Goal: Feedback & Contribution: Submit feedback/report problem

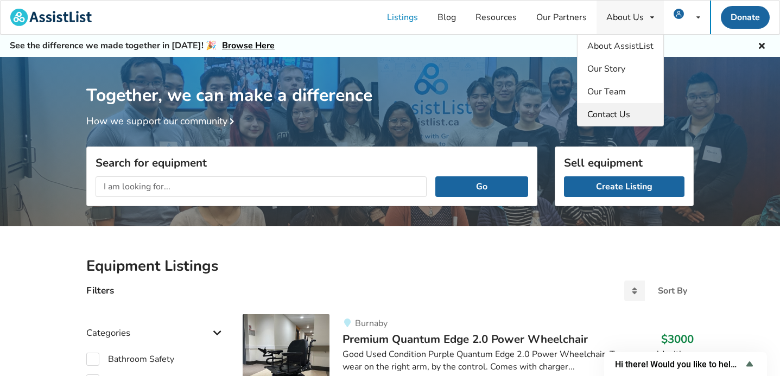
click at [603, 111] on span "Contact Us" at bounding box center [608, 115] width 43 height 12
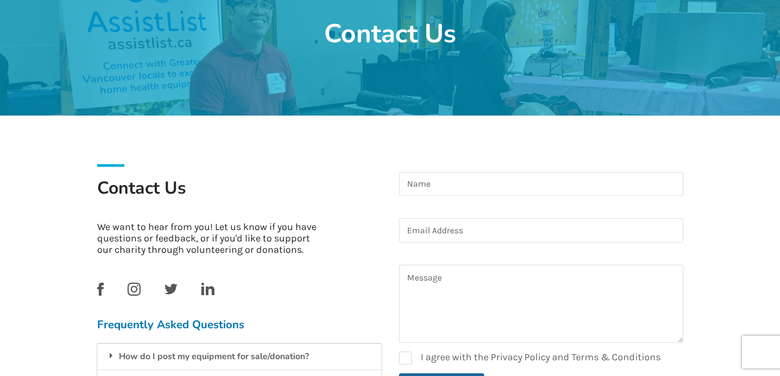
scroll to position [110, 0]
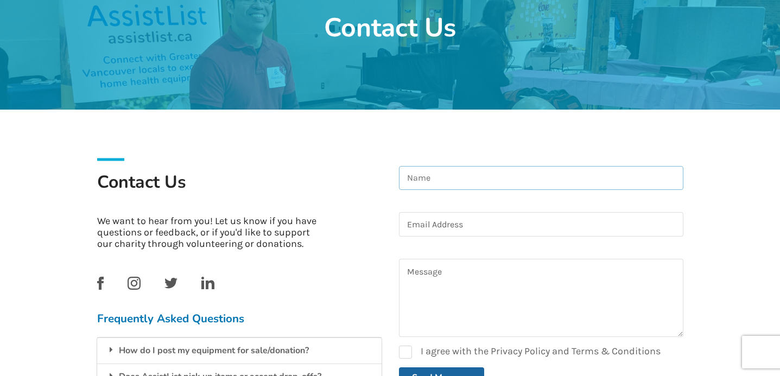
click at [447, 177] on input at bounding box center [541, 178] width 284 height 24
type input "Steve Doyle"
click at [483, 228] on input at bounding box center [541, 224] width 284 height 24
type input "sgdoyle68@gmail.com"
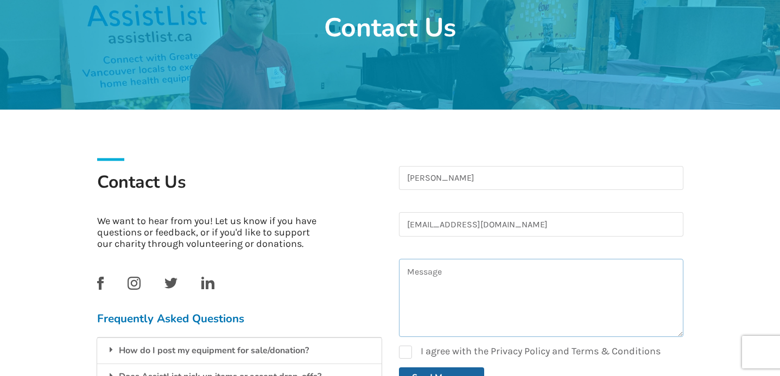
click at [484, 297] on textarea at bounding box center [541, 298] width 284 height 78
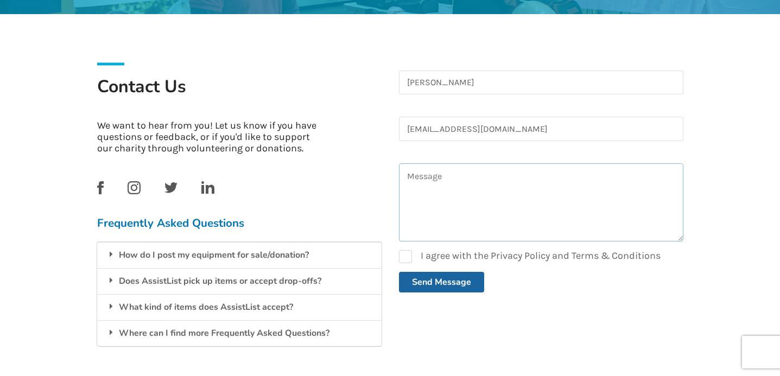
scroll to position [205, 0]
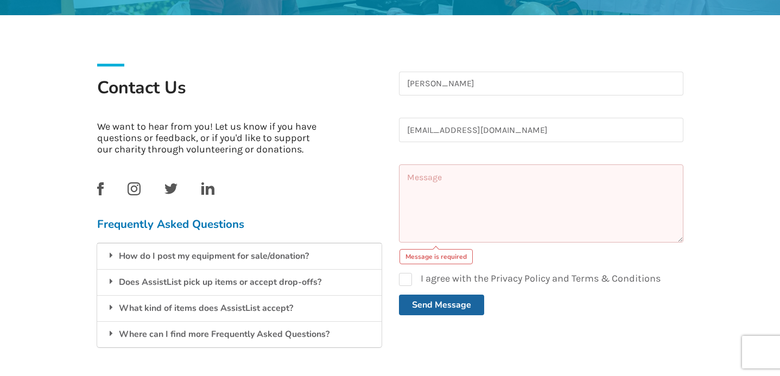
click at [450, 187] on textarea at bounding box center [541, 203] width 284 height 78
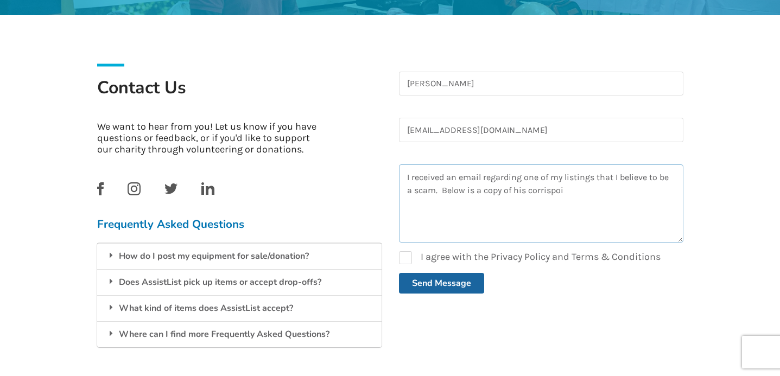
click at [548, 189] on textarea "I received an email regarding one of my listings that I believe to be a scam. B…" at bounding box center [541, 203] width 284 height 78
click at [556, 193] on textarea "I received an email regarding one of my listings that I believe to be a scam. B…" at bounding box center [541, 203] width 284 height 78
click at [552, 199] on textarea "I received an email regarding one of my listings that I believe to be a scam. B…" at bounding box center [541, 203] width 284 height 78
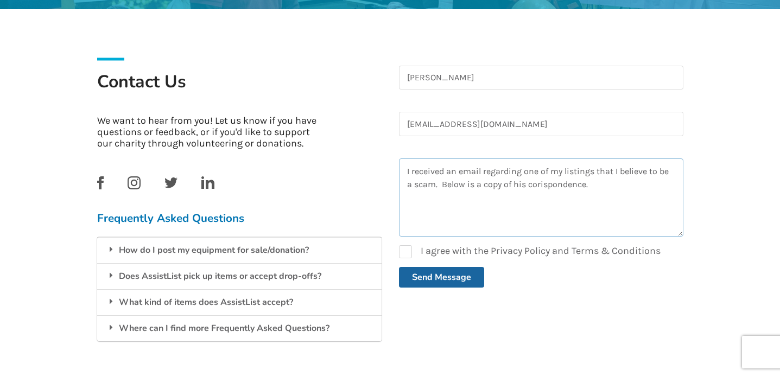
scroll to position [212, 0]
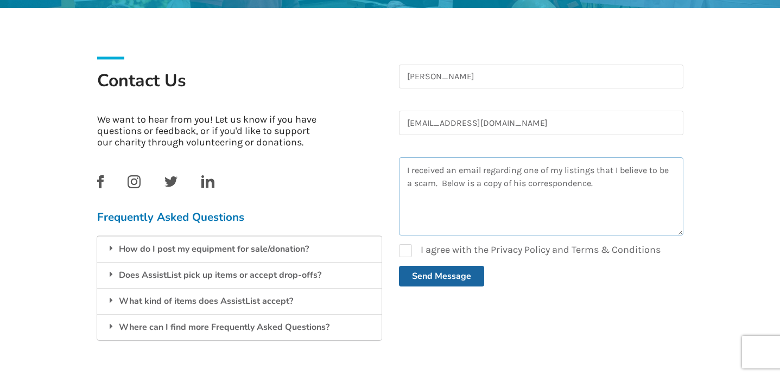
click at [602, 183] on textarea "I received an email regarding one of my listings that I believe to be a scam. B…" at bounding box center [541, 196] width 284 height 78
paste textarea "Hello, Thank you for getting back to me. I'm very sorry for my late reply I wou…"
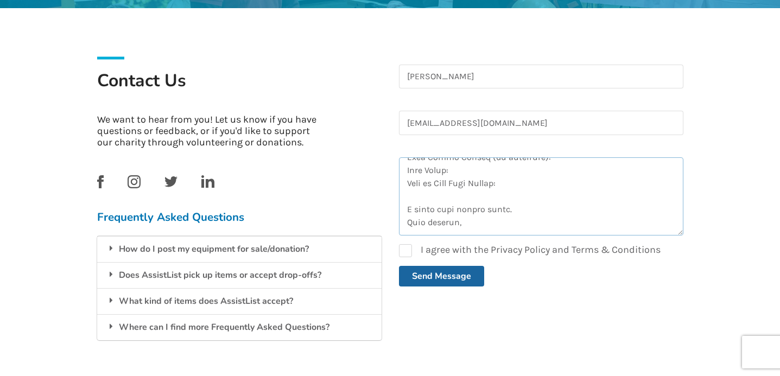
scroll to position [357, 0]
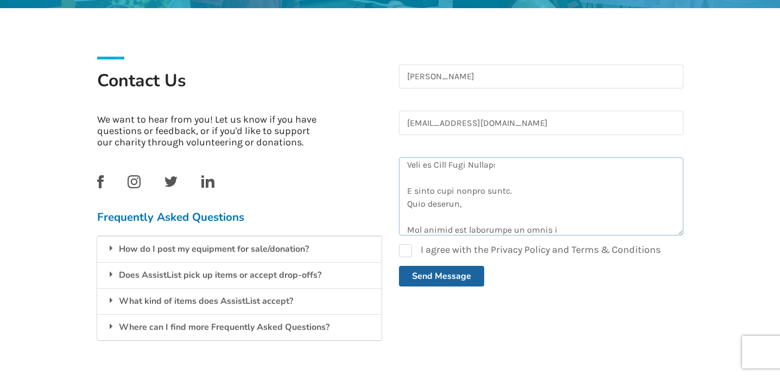
click at [592, 228] on textarea at bounding box center [541, 196] width 284 height 78
click at [606, 234] on textarea at bounding box center [541, 196] width 284 height 78
paste textarea "leonard.beams3040@gmail.com"
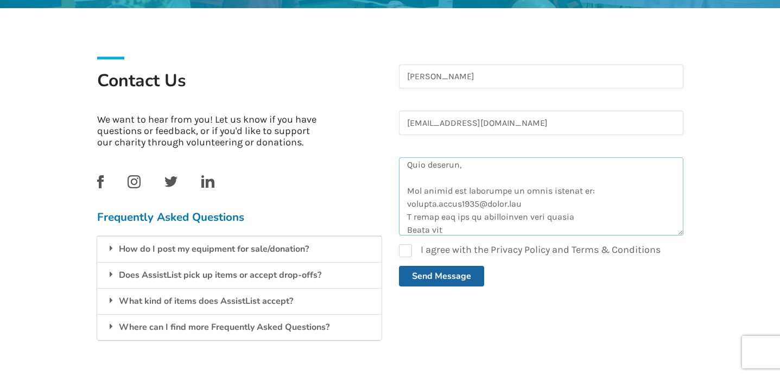
scroll to position [409, 0]
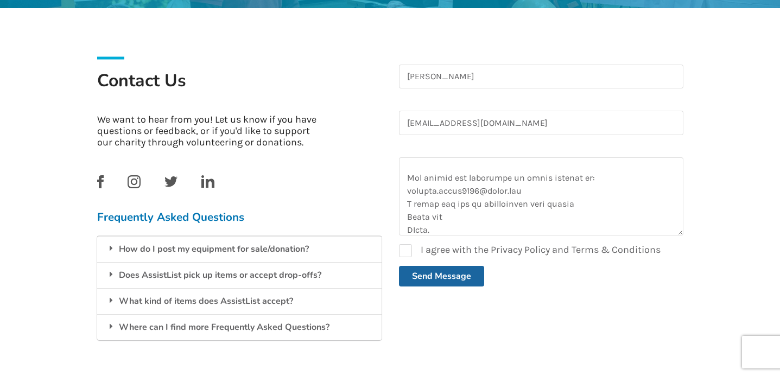
click at [416, 236] on form "Steve Doyle sgdoyle68@gmail.com 0cAFcWeA7--Pit8cx6VC2pLqBvboCJy1Ptn3EqfYK1zqbS_…" at bounding box center [541, 176] width 284 height 222
click at [416, 231] on textarea at bounding box center [541, 196] width 284 height 78
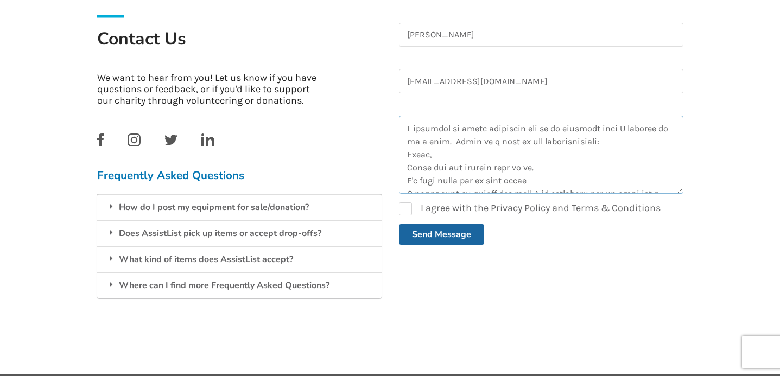
scroll to position [280, 0]
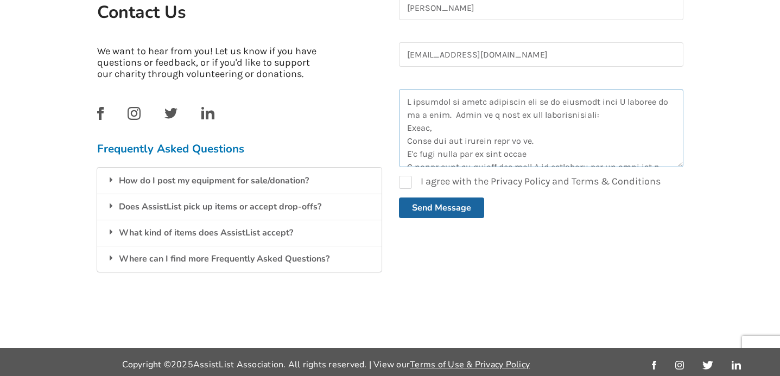
click at [408, 128] on textarea at bounding box center [541, 128] width 284 height 78
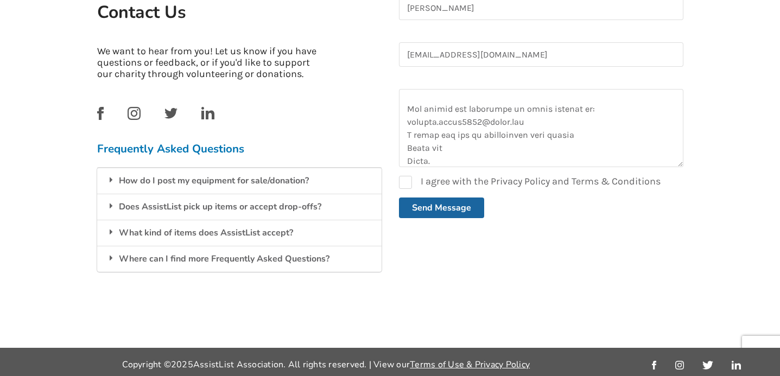
scroll to position [428, 0]
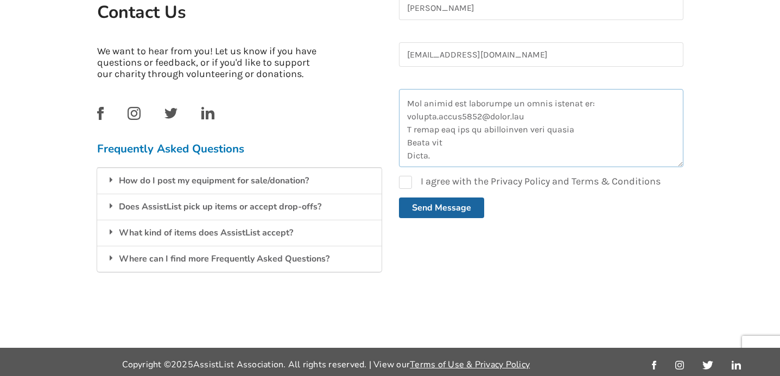
click at [580, 132] on textarea at bounding box center [541, 128] width 284 height 78
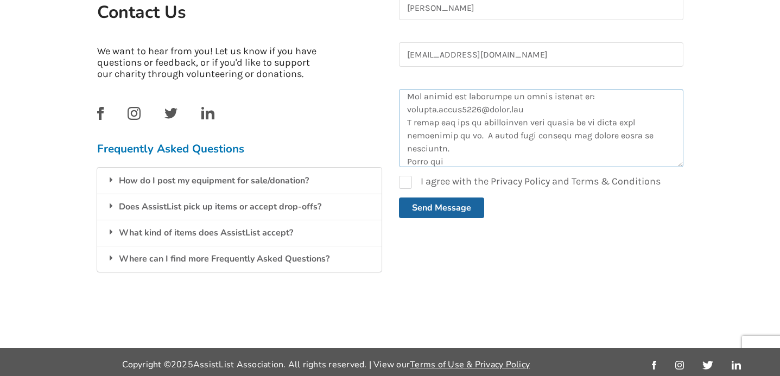
scroll to position [456, 0]
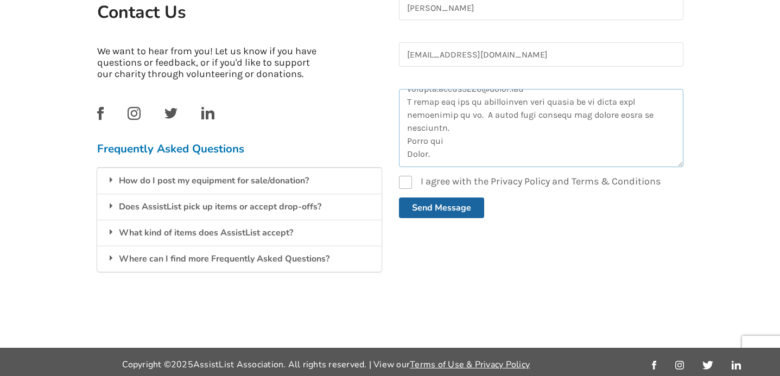
type textarea "I received an email regarding one of my listings that I believe to be a scam. B…"
click at [412, 178] on label "I agree with the Privacy Policy and Terms & Conditions" at bounding box center [530, 182] width 262 height 13
checkbox input "true"
click at [451, 211] on button "Send Message" at bounding box center [441, 208] width 85 height 21
checkbox input "false"
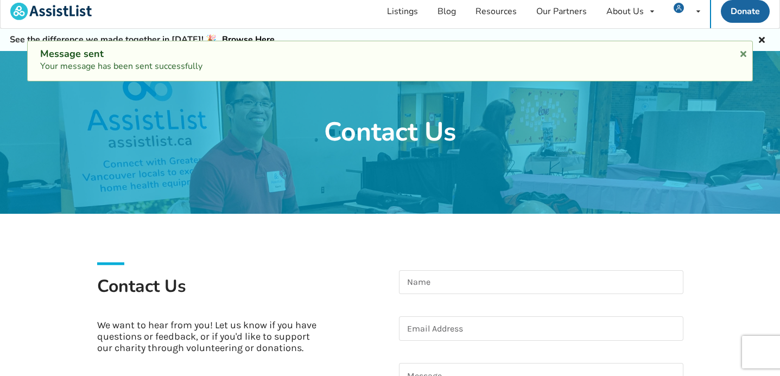
scroll to position [0, 0]
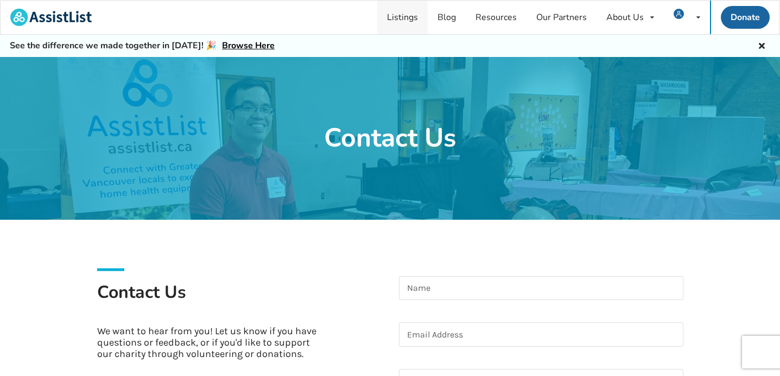
click at [409, 20] on link "Listings" at bounding box center [402, 18] width 50 height 34
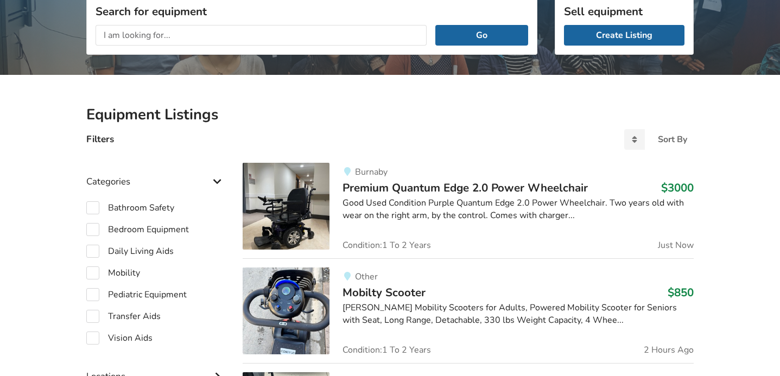
scroll to position [160, 0]
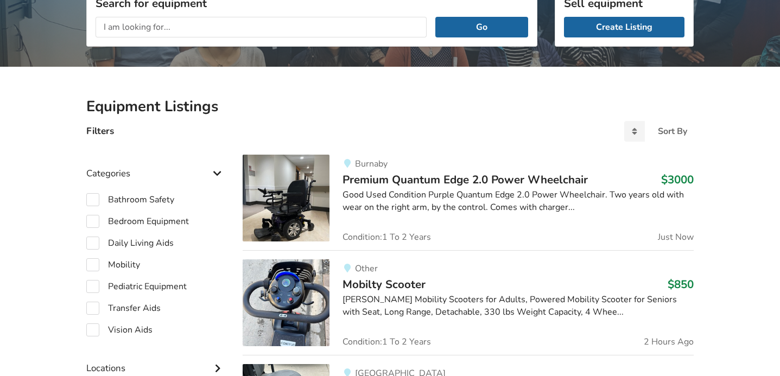
click at [288, 209] on img at bounding box center [286, 198] width 87 height 87
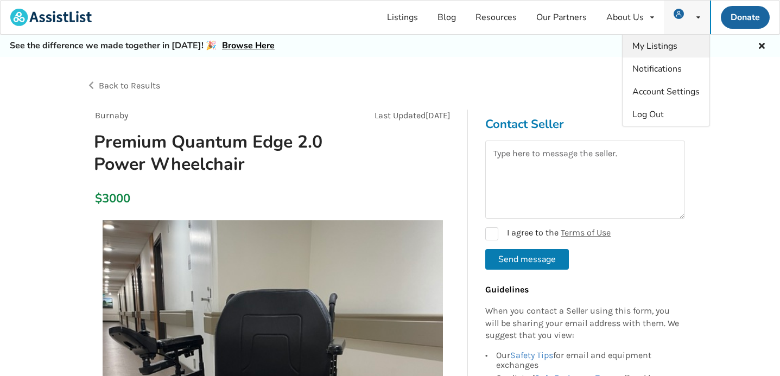
click at [661, 42] on span "My Listings" at bounding box center [654, 46] width 45 height 12
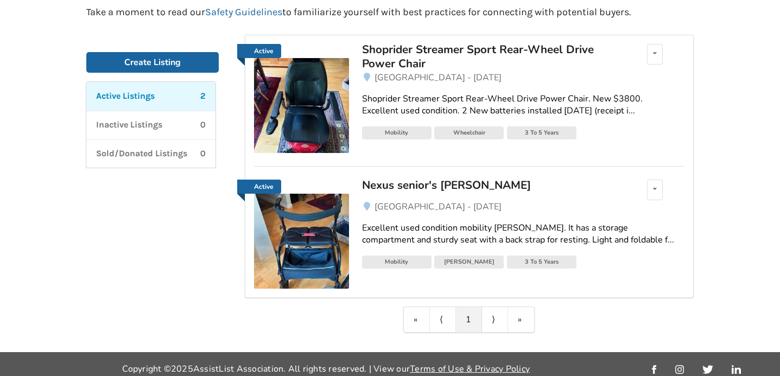
scroll to position [147, 0]
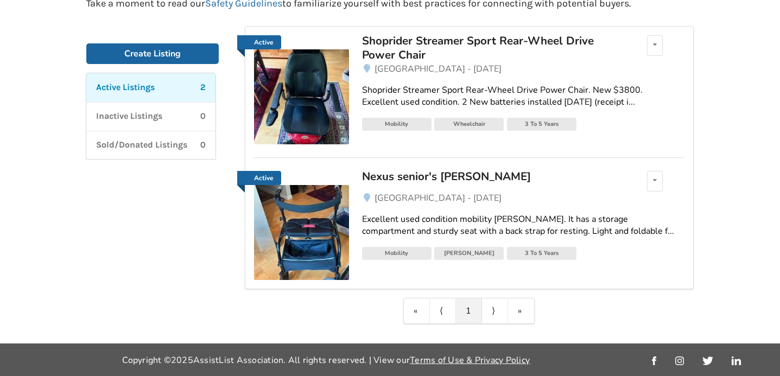
click at [313, 236] on img at bounding box center [301, 232] width 95 height 95
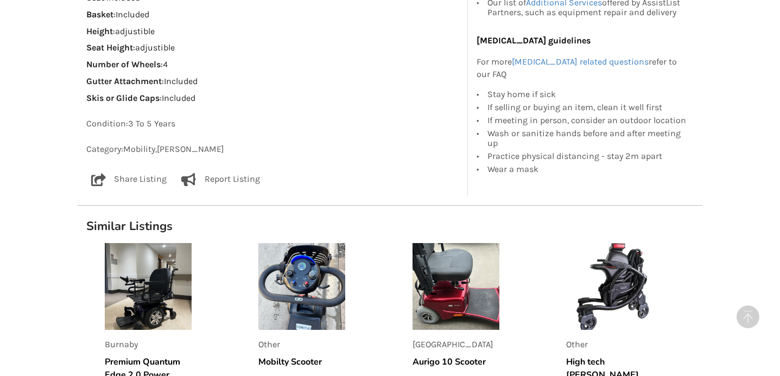
scroll to position [762, 0]
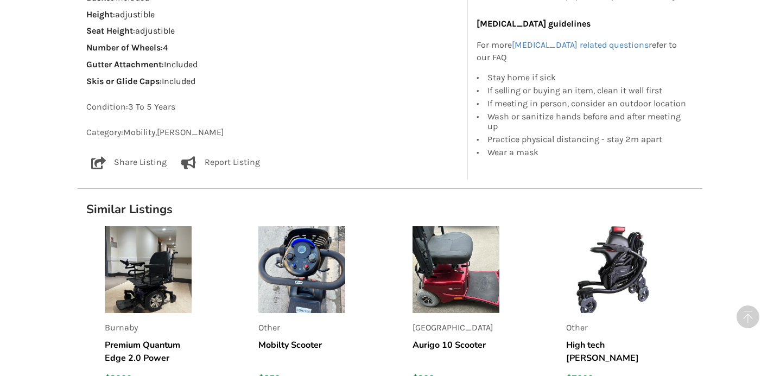
click at [467, 281] on img at bounding box center [456, 269] width 87 height 87
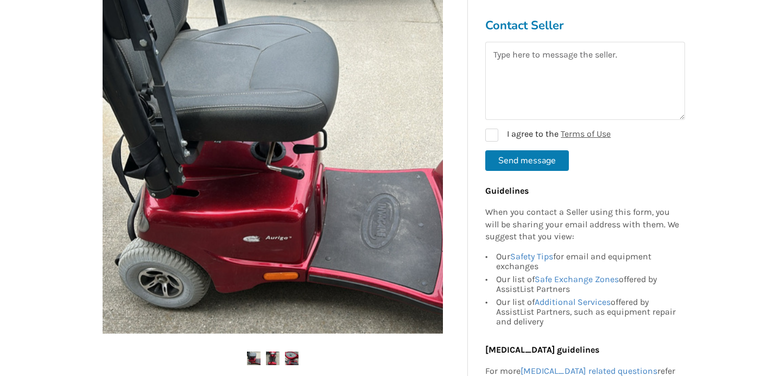
scroll to position [214, 0]
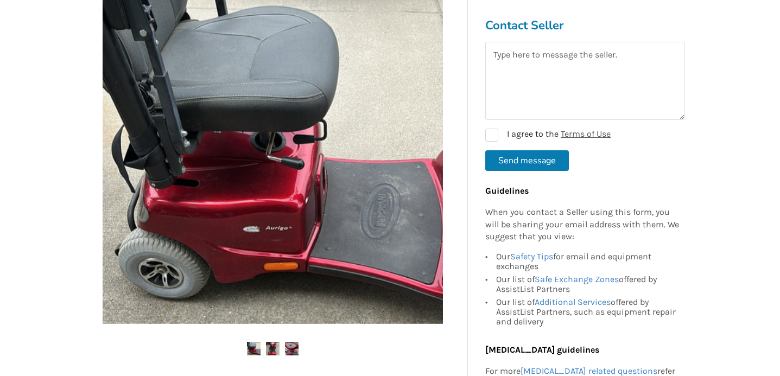
click at [268, 350] on img at bounding box center [273, 349] width 14 height 14
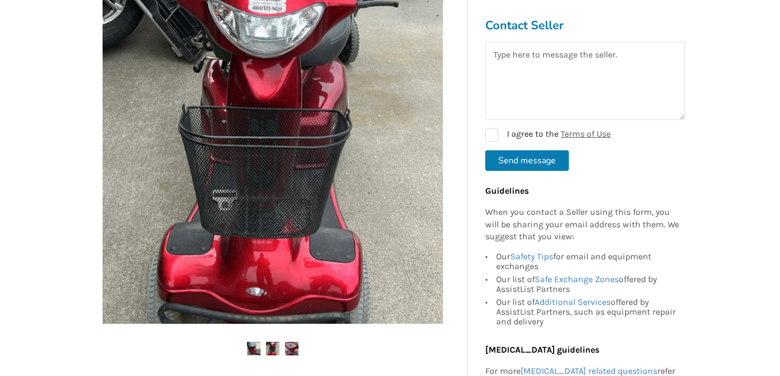
click at [294, 351] on img at bounding box center [292, 349] width 14 height 14
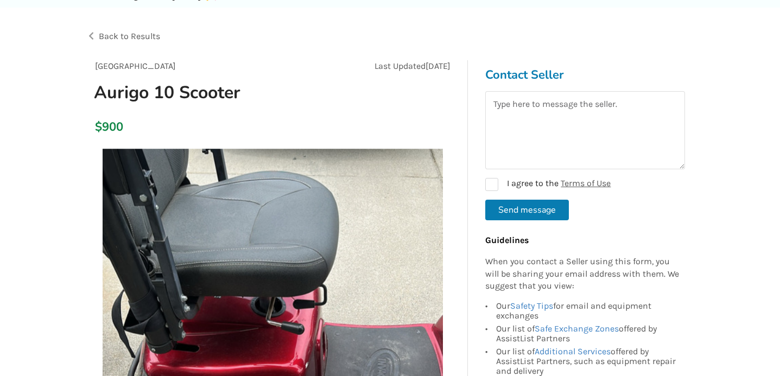
scroll to position [0, 0]
